Goal: Navigation & Orientation: Find specific page/section

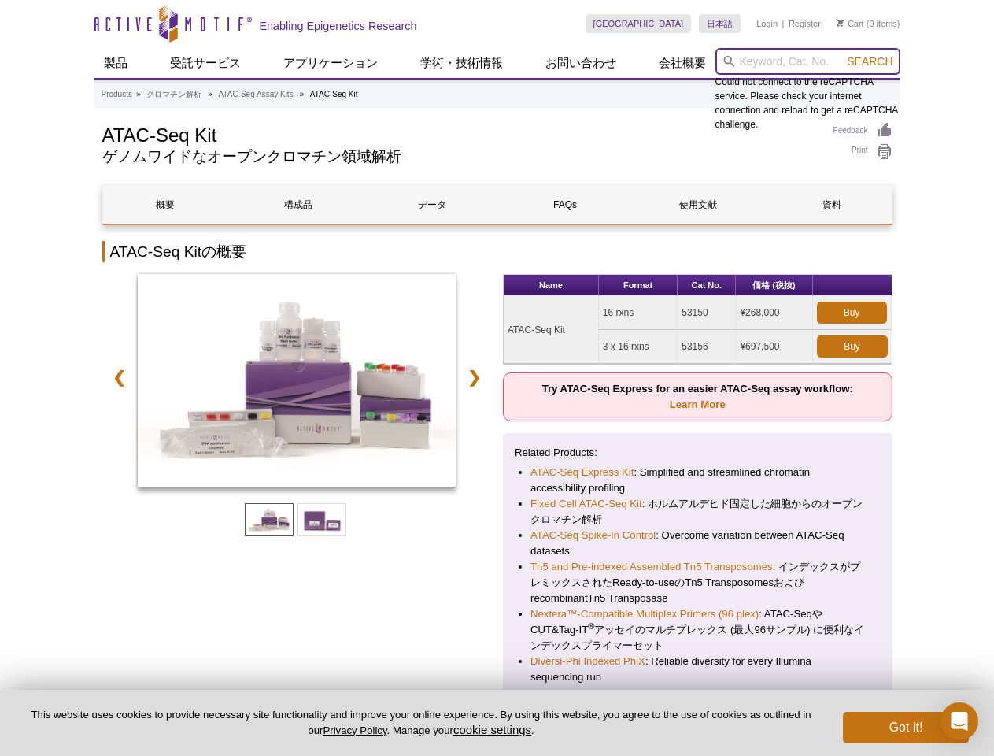
click at [808, 61] on input "search" at bounding box center [808, 61] width 185 height 27
click at [870, 61] on span "Search" at bounding box center [870, 61] width 46 height 13
click at [116, 377] on link "❮" at bounding box center [119, 377] width 34 height 36
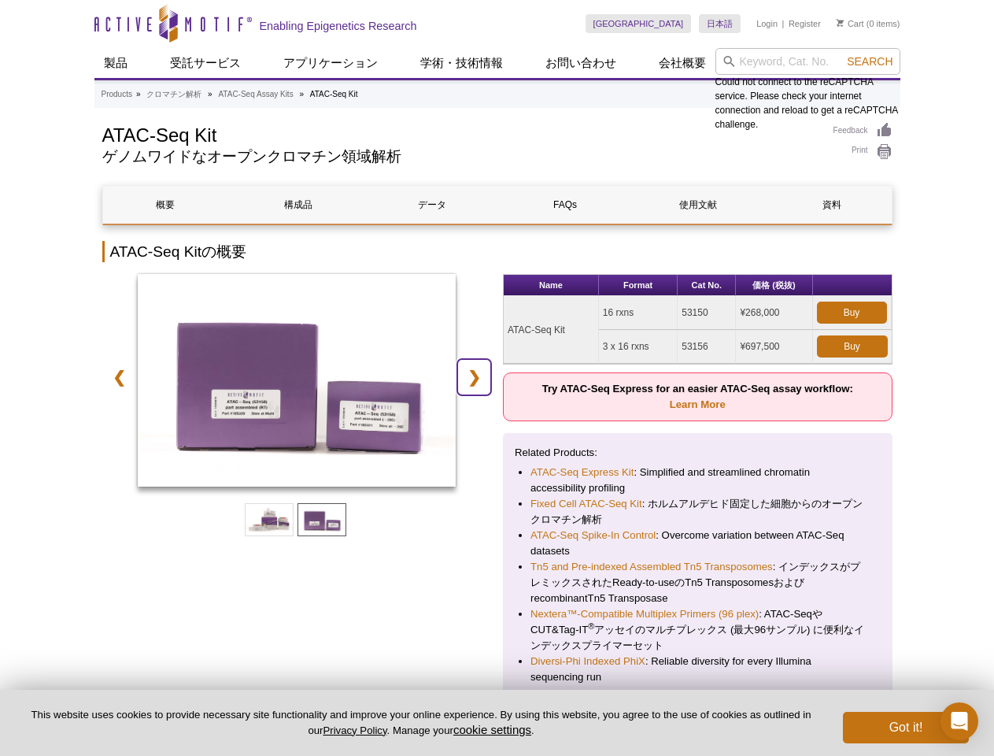
click at [477, 377] on link "❯" at bounding box center [474, 377] width 34 height 36
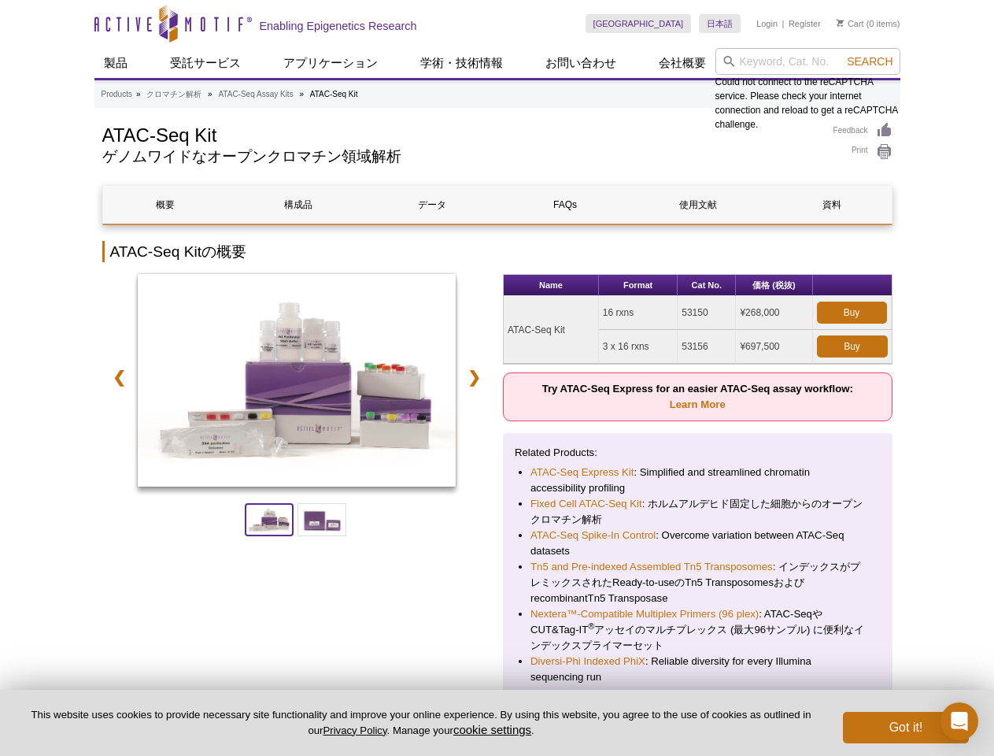
click at [269, 520] on span at bounding box center [269, 519] width 49 height 33
click at [322, 520] on span at bounding box center [322, 519] width 49 height 33
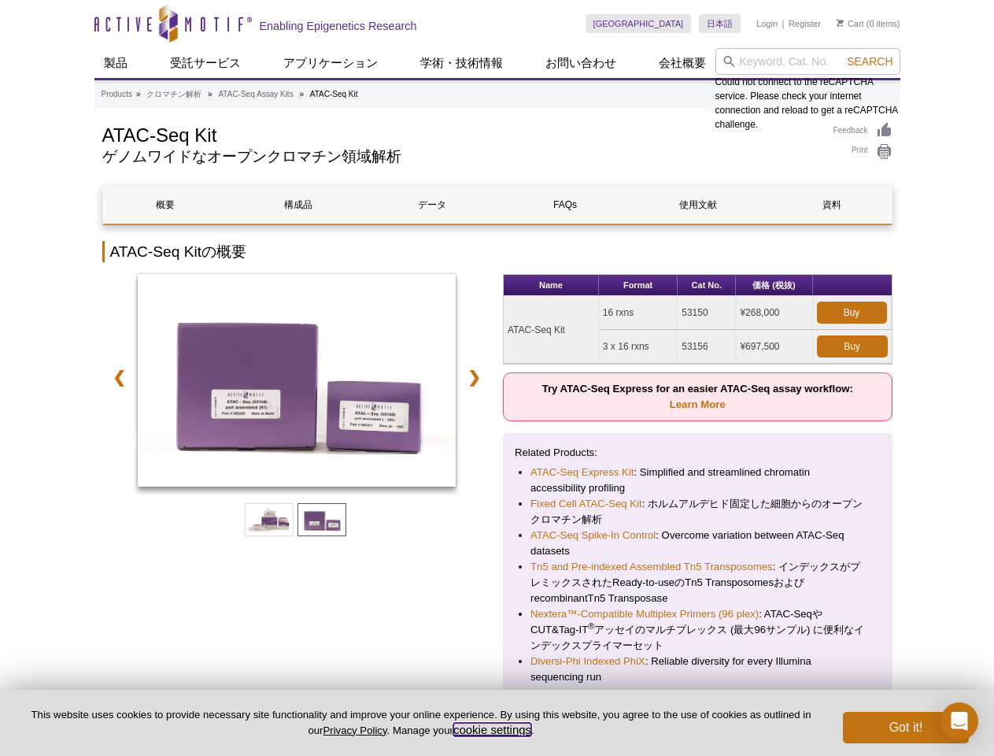
click at [495, 729] on button "cookie settings" at bounding box center [492, 729] width 78 height 13
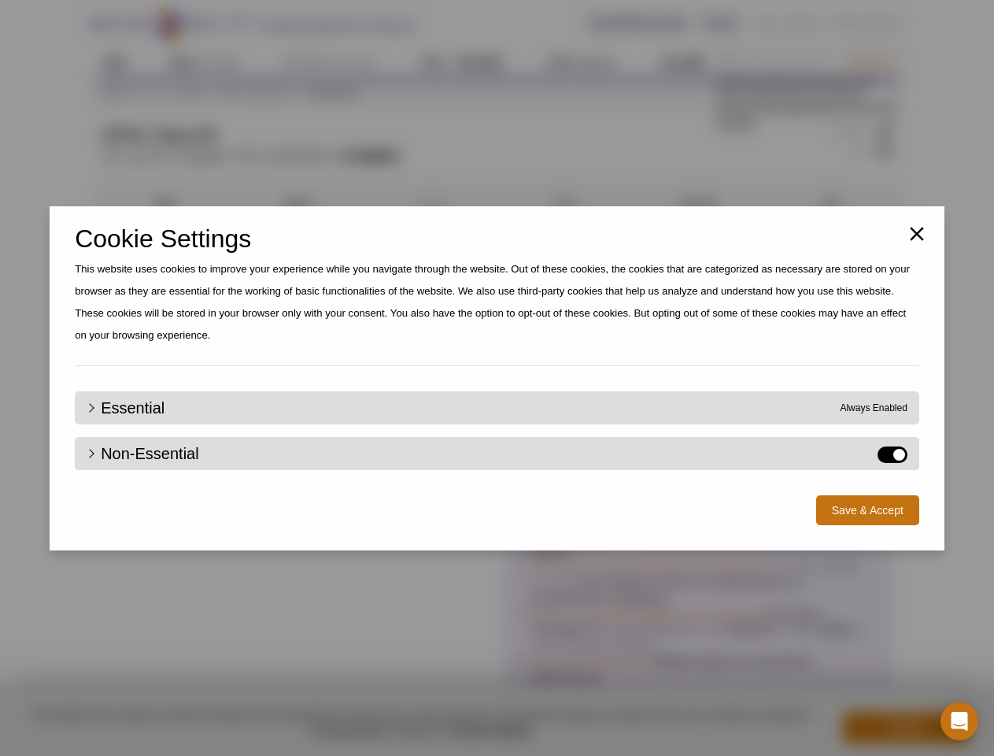
click at [906, 727] on div "Close Cookie Settings This website uses cookies to improve your experience whil…" at bounding box center [497, 378] width 994 height 756
click at [960, 721] on icon "Open Intercom Messenger" at bounding box center [960, 721] width 17 height 19
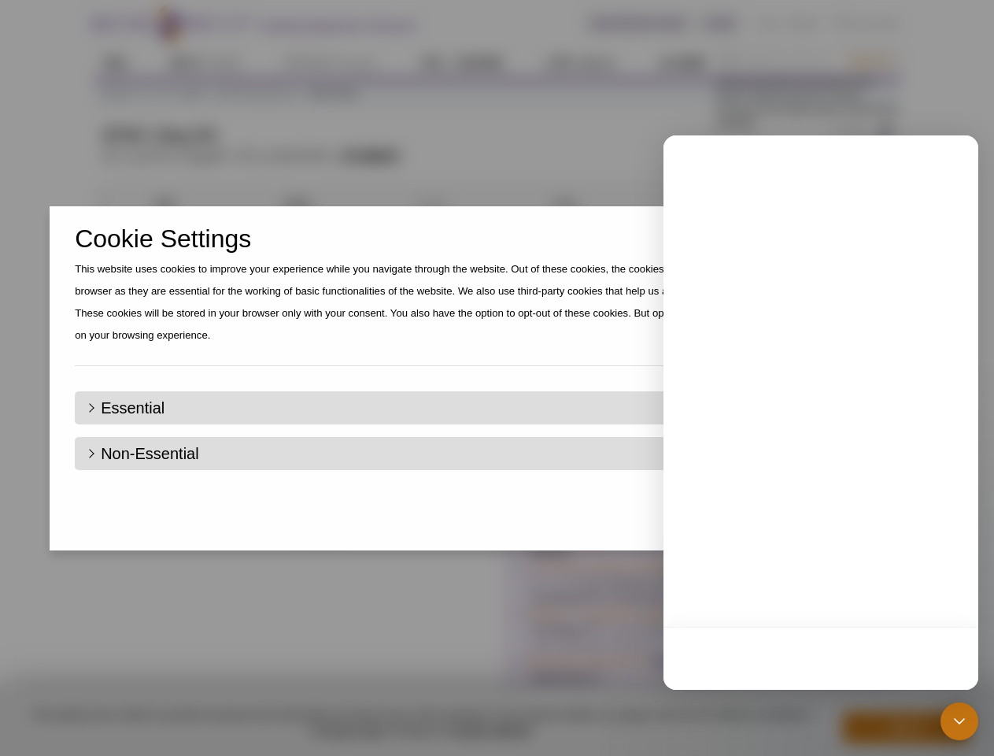
click at [870, 61] on div "Close Cookie Settings This website uses cookies to improve your experience whil…" at bounding box center [497, 378] width 994 height 756
